Goal: Use online tool/utility: Utilize a website feature to perform a specific function

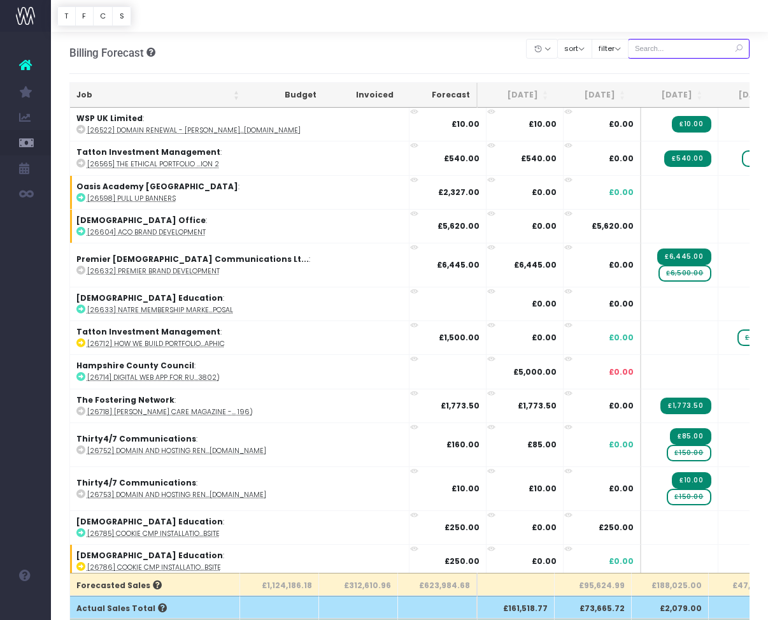
click at [687, 55] on input "text" at bounding box center [689, 49] width 122 height 20
paste input "28685"
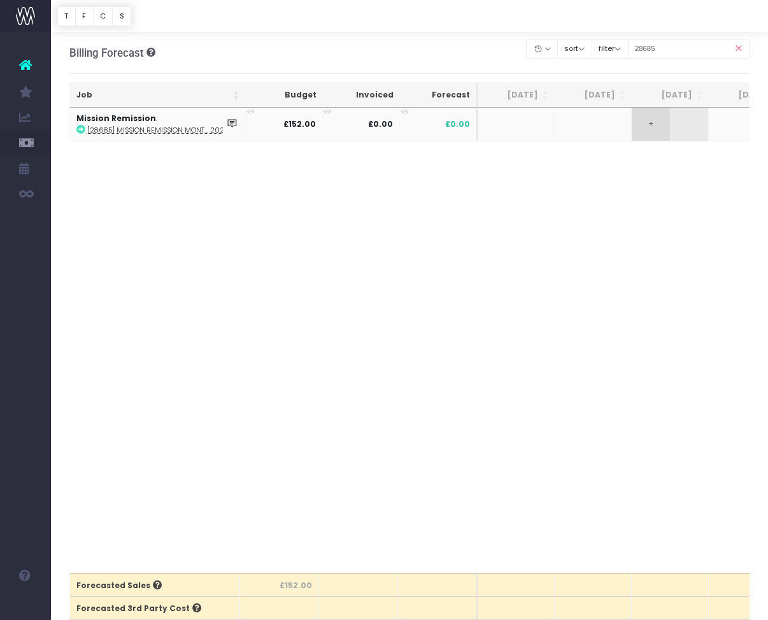
click at [664, 118] on span "+" at bounding box center [651, 124] width 38 height 33
click at [557, 178] on body "Oh my... this is bad. [PERSON_NAME] wasn't able to load this page. Please conta…" at bounding box center [384, 310] width 768 height 620
drag, startPoint x: 681, startPoint y: 49, endPoint x: 649, endPoint y: 49, distance: 32.5
click at [649, 49] on input "28685" at bounding box center [689, 49] width 122 height 20
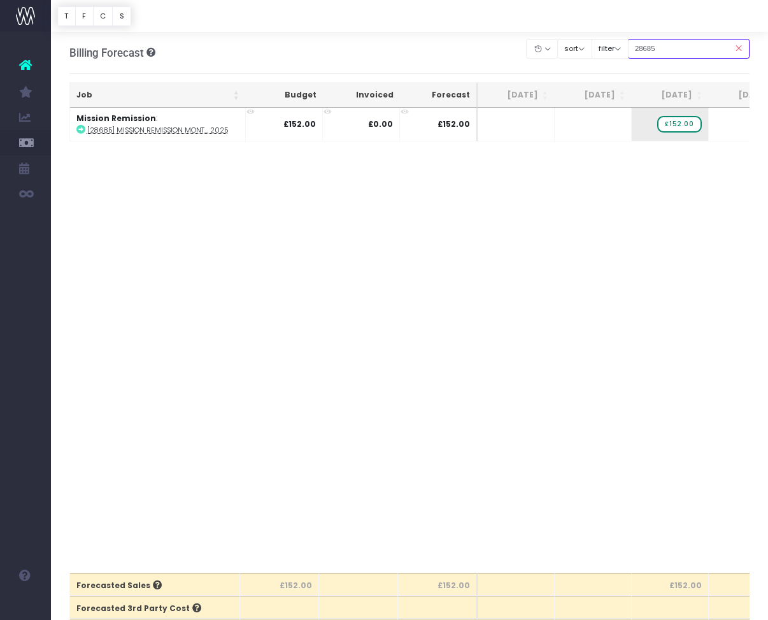
paste input "919"
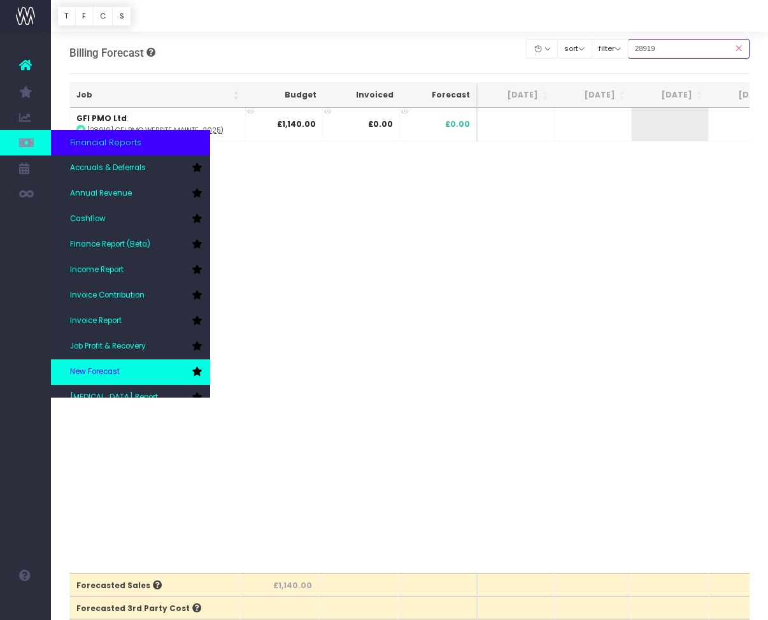
type input "28919"
click at [101, 372] on span "New Forecast" at bounding box center [95, 371] width 50 height 11
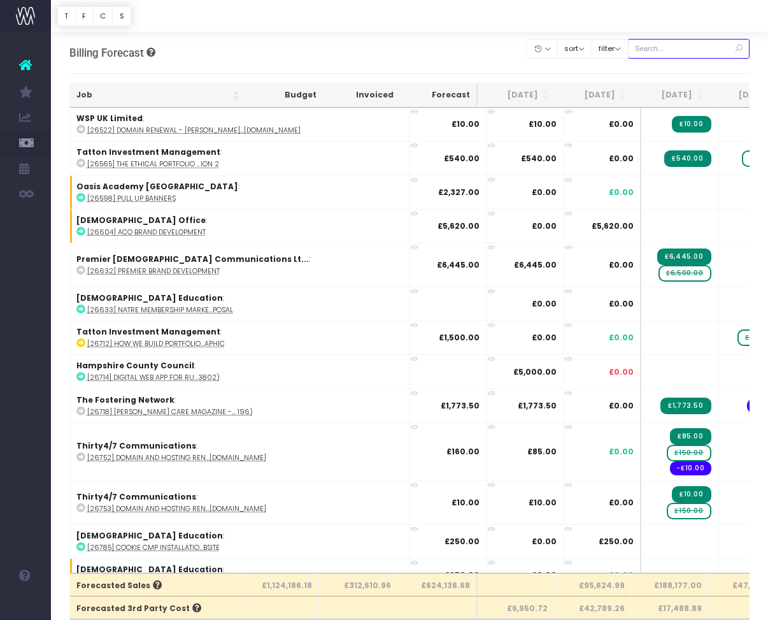
click at [683, 49] on input "text" at bounding box center [689, 49] width 122 height 20
paste input "28919"
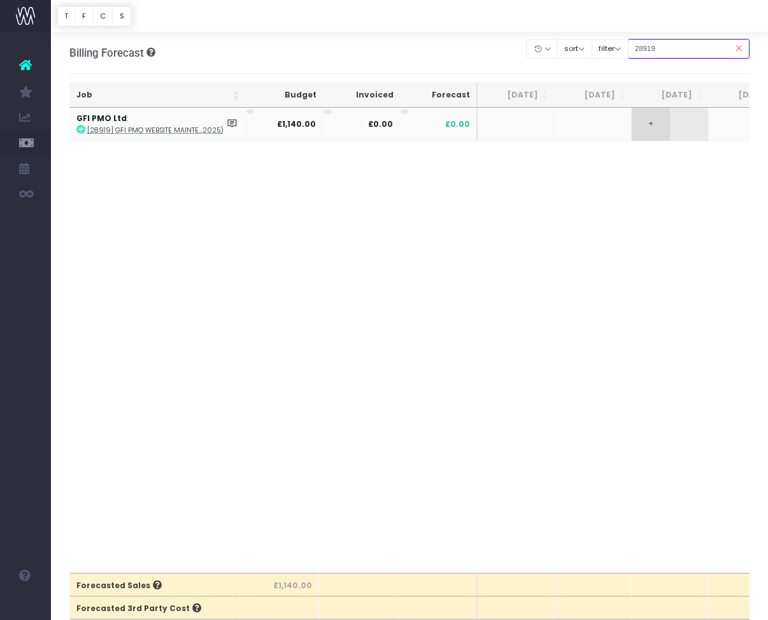
type input "28919"
click at [660, 127] on span "+" at bounding box center [651, 124] width 38 height 33
click at [641, 160] on body "Oh my... this is bad. [PERSON_NAME] wasn't able to load this page. Please conta…" at bounding box center [384, 310] width 768 height 620
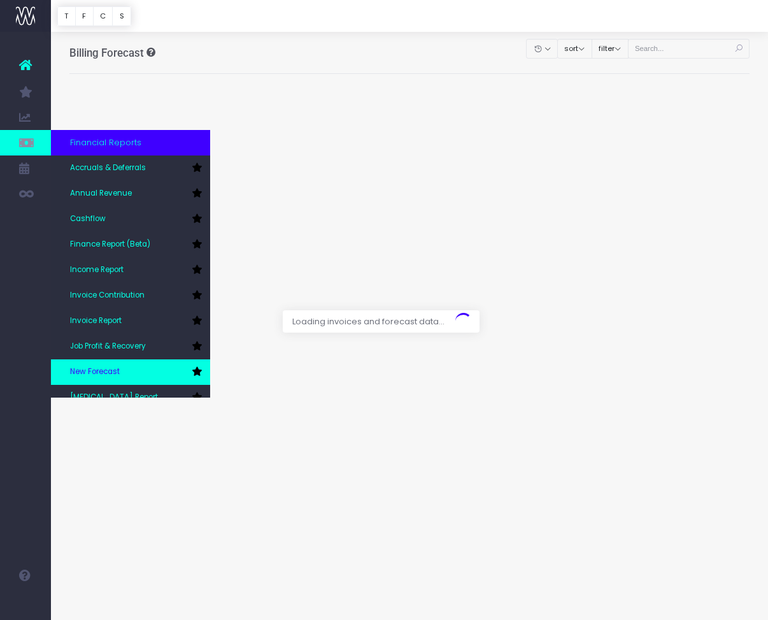
click at [111, 365] on link "New Forecast" at bounding box center [130, 371] width 159 height 25
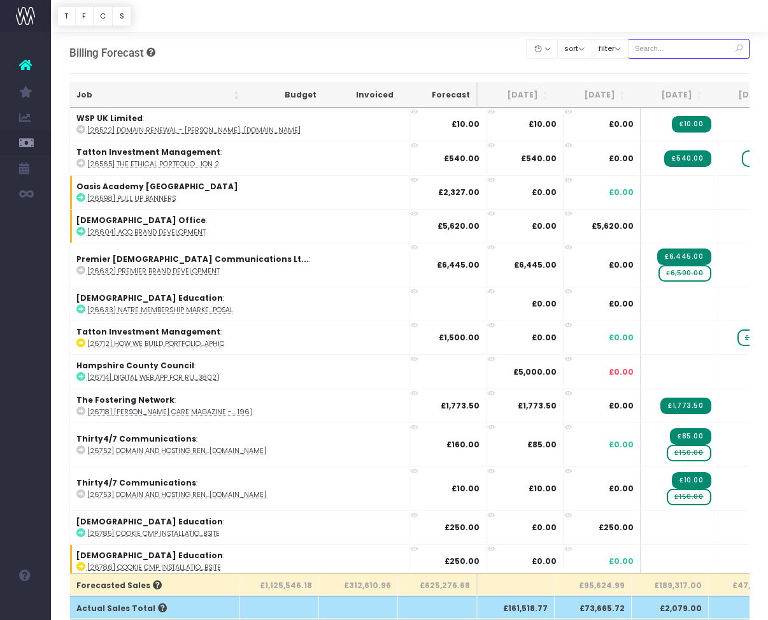
click at [674, 49] on input "text" at bounding box center [689, 49] width 122 height 20
paste input "28919"
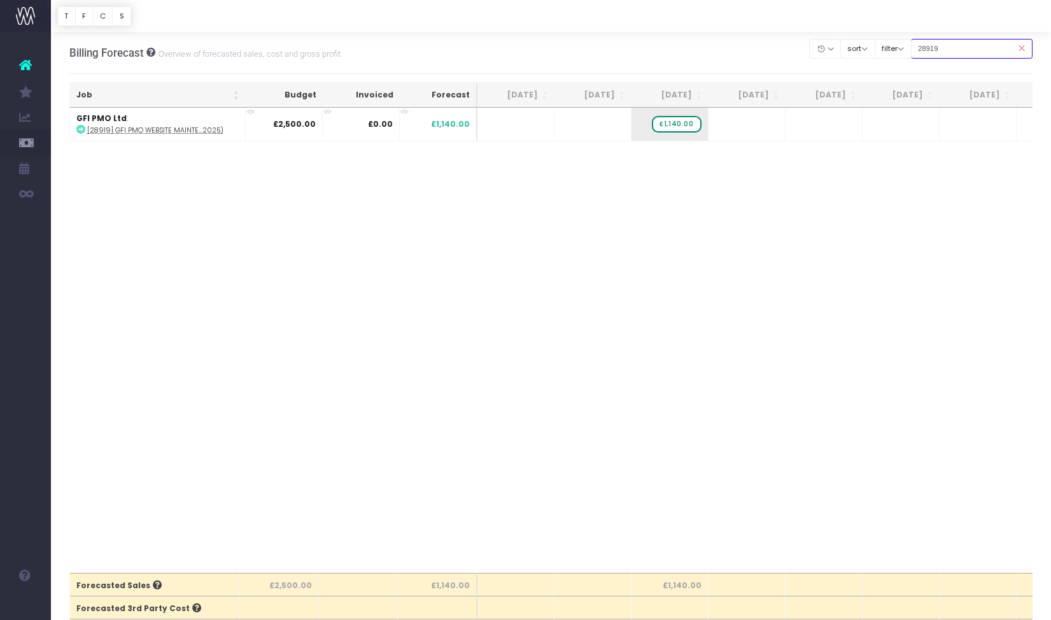
drag, startPoint x: 979, startPoint y: 49, endPoint x: 934, endPoint y: 50, distance: 45.2
click at [767, 50] on input "28919" at bounding box center [972, 49] width 122 height 20
paste input "34"
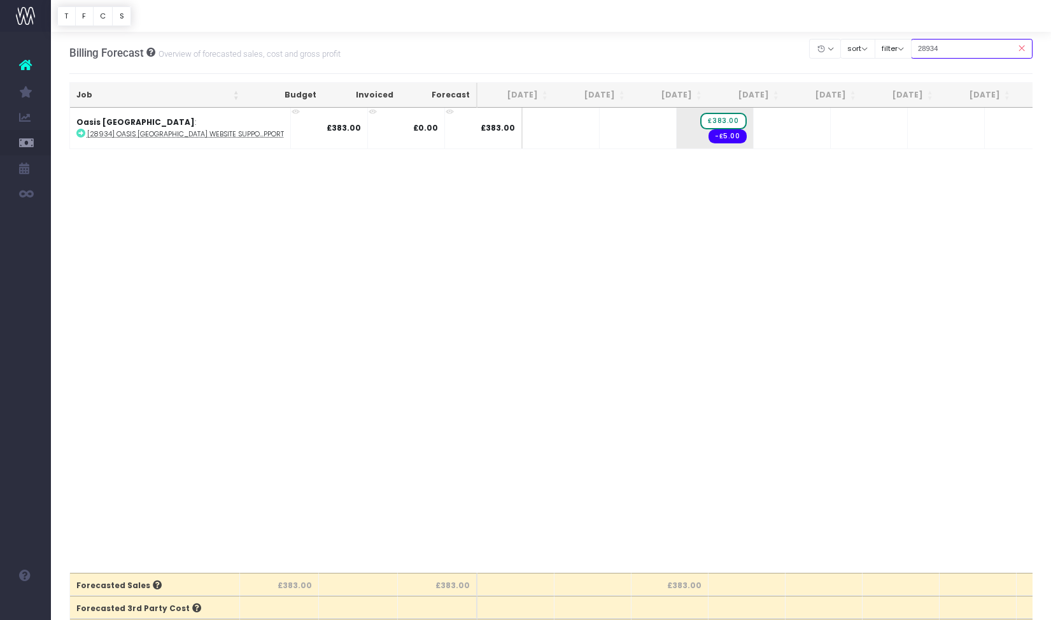
type input "28934"
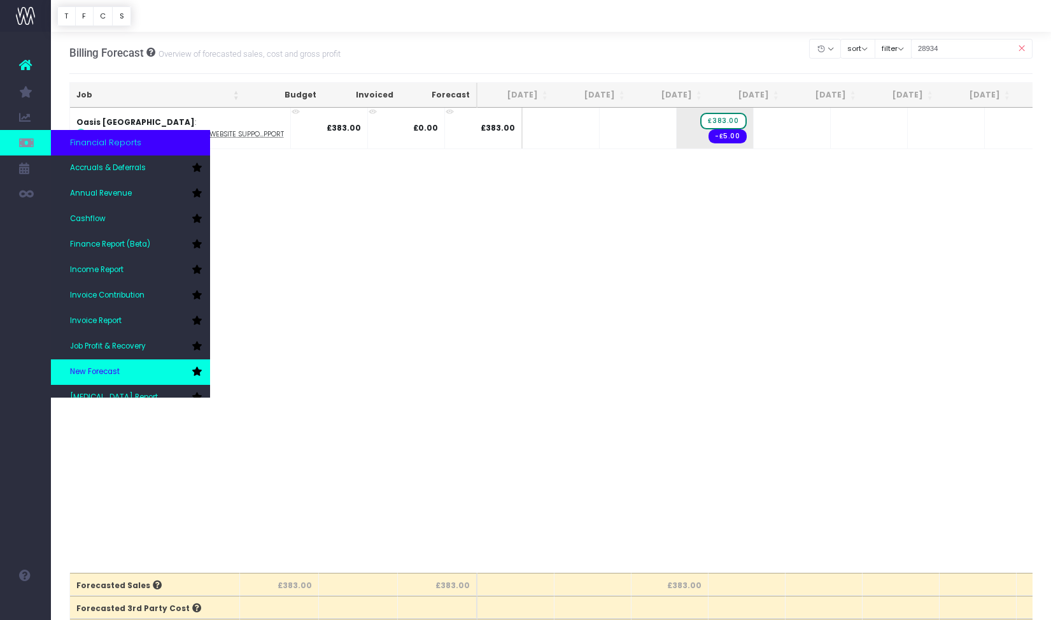
click at [94, 365] on link "New Forecast" at bounding box center [130, 371] width 159 height 25
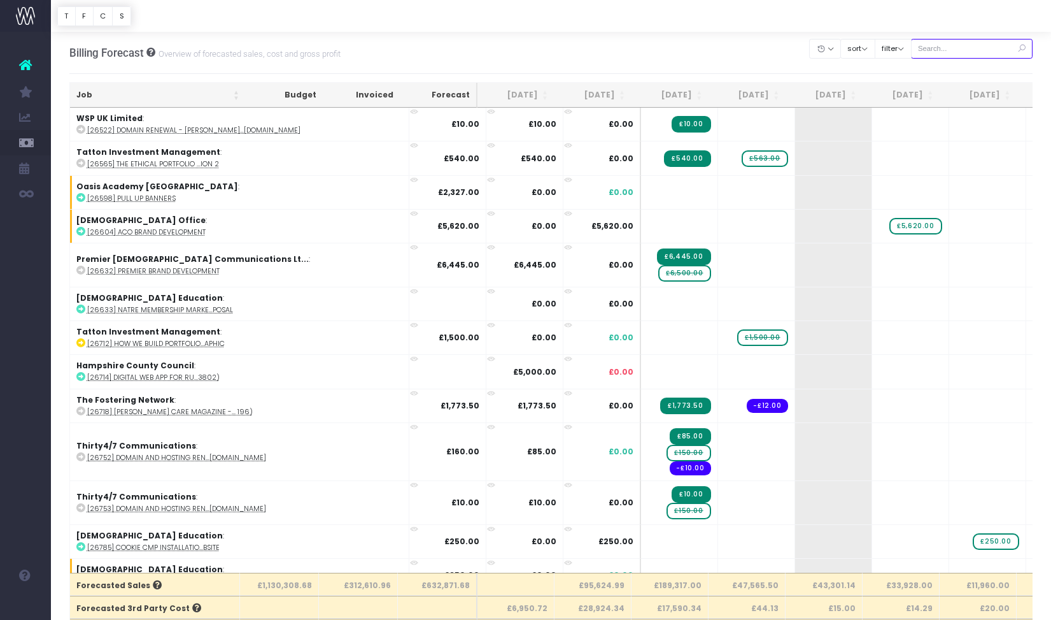
click at [969, 48] on input "text" at bounding box center [972, 49] width 122 height 20
paste input "29098"
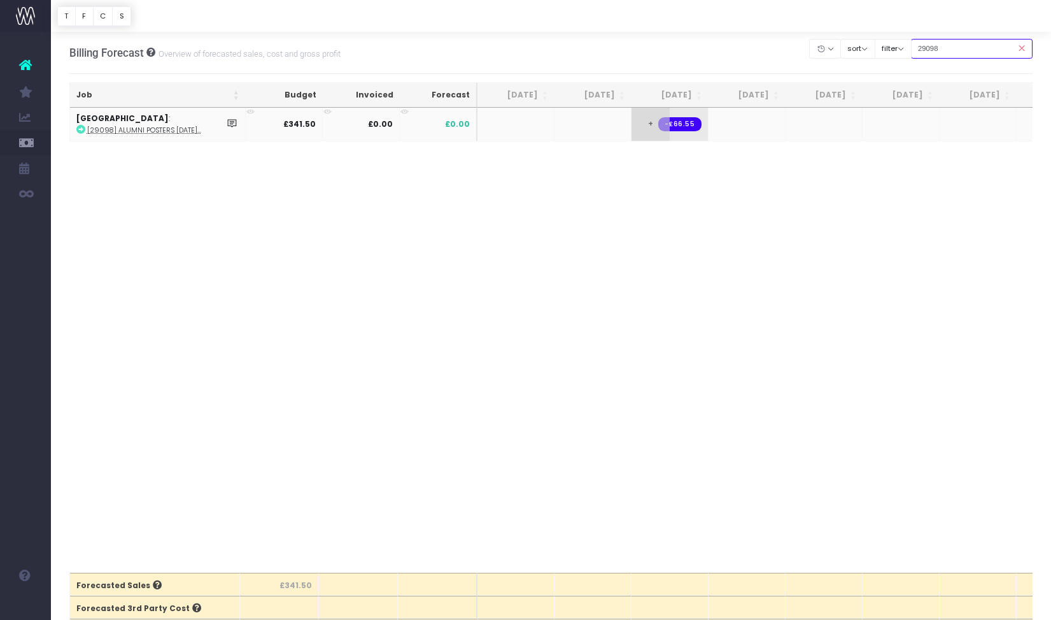
type input "29098"
click at [660, 128] on span "+" at bounding box center [651, 124] width 38 height 33
click at [659, 128] on span "+" at bounding box center [651, 124] width 38 height 33
click at [690, 230] on body "Oh my... this is bad. [PERSON_NAME] wasn't able to load this page. Please conta…" at bounding box center [525, 310] width 1051 height 620
